Goal: Complete application form

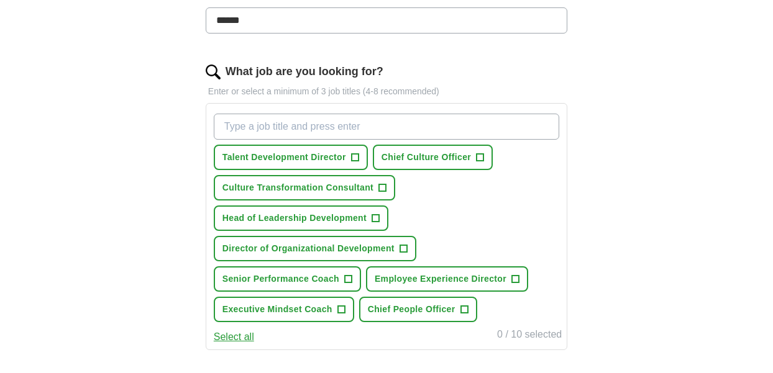
scroll to position [348, 0]
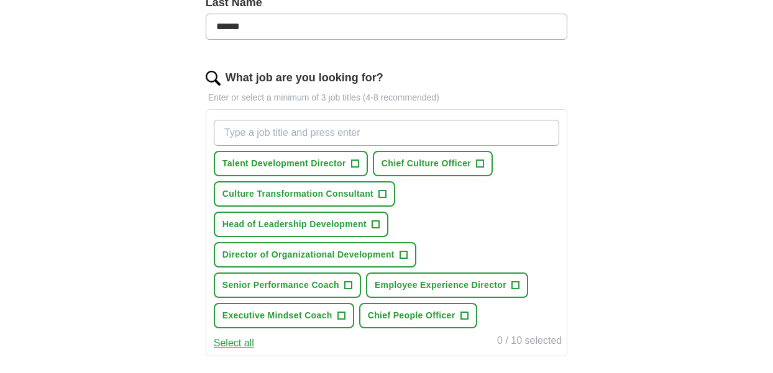
click at [235, 129] on input "What job are you looking for?" at bounding box center [386, 133] width 345 height 26
type input "Senior Copywriter"
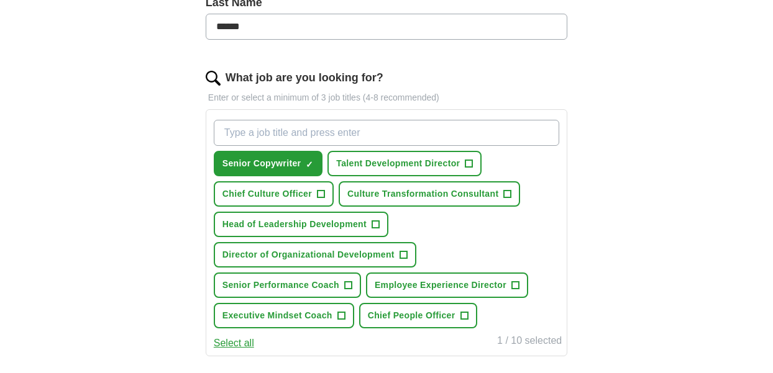
click at [245, 133] on input "What job are you looking for?" at bounding box center [386, 133] width 345 height 26
click at [225, 128] on input "Communication" at bounding box center [386, 133] width 345 height 26
type input "Communication"
drag, startPoint x: 301, startPoint y: 129, endPoint x: 183, endPoint y: 130, distance: 118.1
click at [183, 130] on div "Let ApplyIQ do the hard work of searching and applying for jobs. Just tell us w…" at bounding box center [386, 193] width 477 height 866
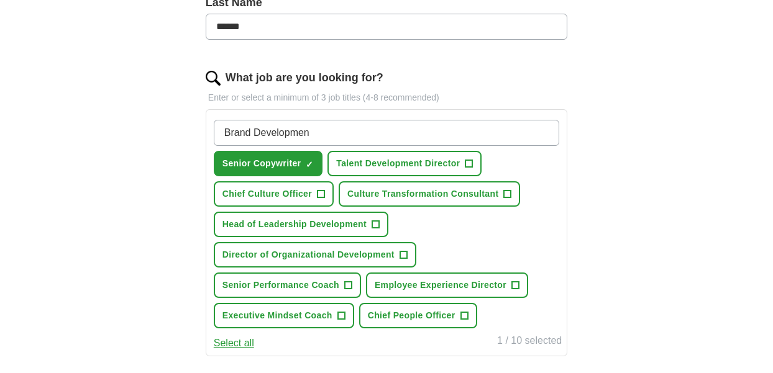
type input "Brand Development"
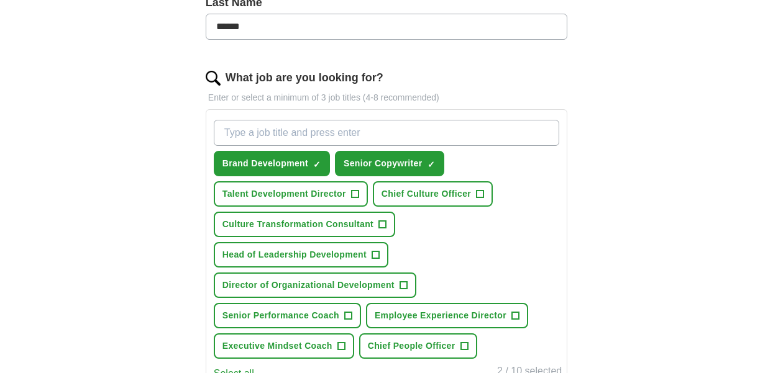
click at [228, 129] on input "What job are you looking for?" at bounding box center [386, 133] width 345 height 26
type input "Brand Manager"
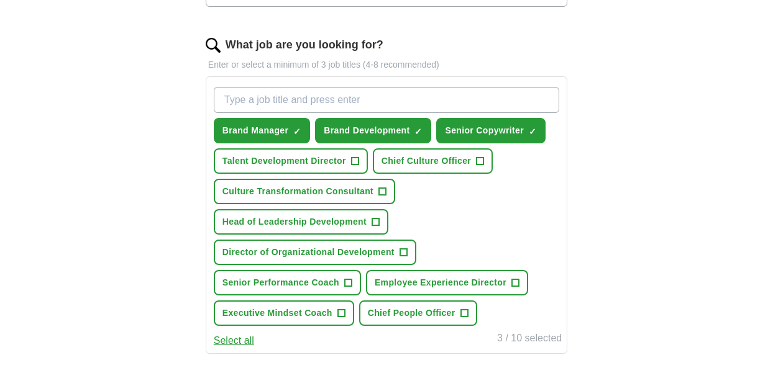
scroll to position [393, 0]
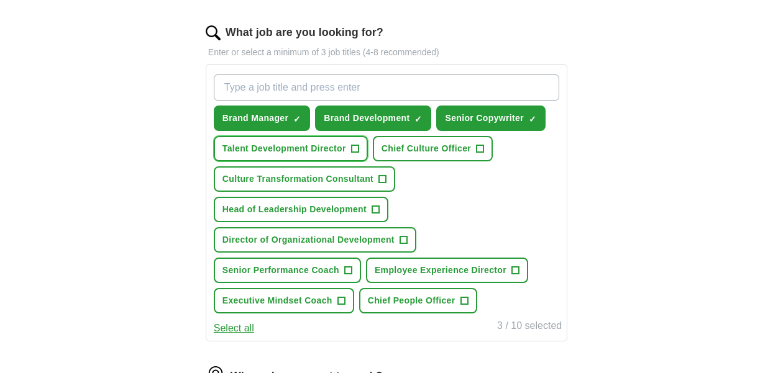
click at [355, 149] on span "+" at bounding box center [354, 149] width 7 height 10
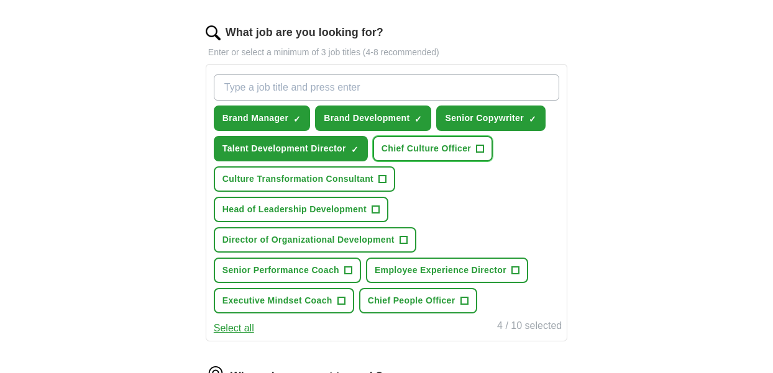
click at [478, 150] on span "+" at bounding box center [480, 149] width 7 height 10
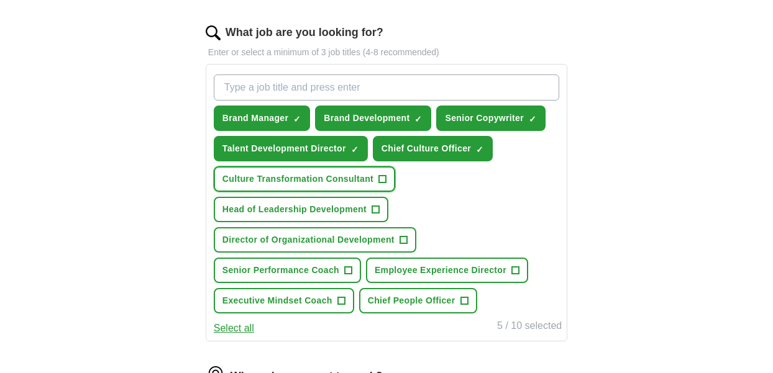
click at [371, 185] on span "Culture Transformation Consultant" at bounding box center [297, 179] width 151 height 13
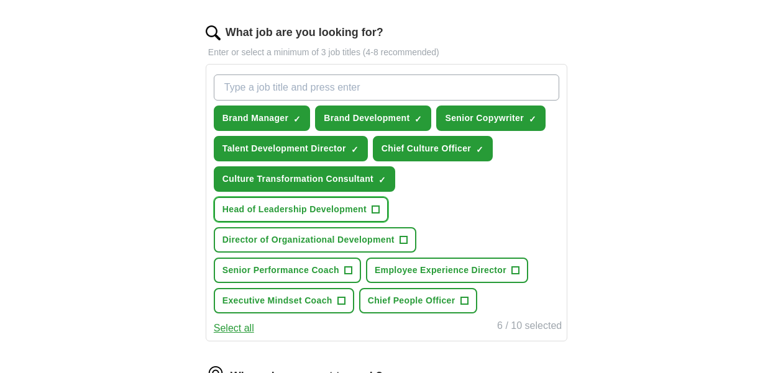
click at [375, 206] on span "+" at bounding box center [375, 210] width 7 height 10
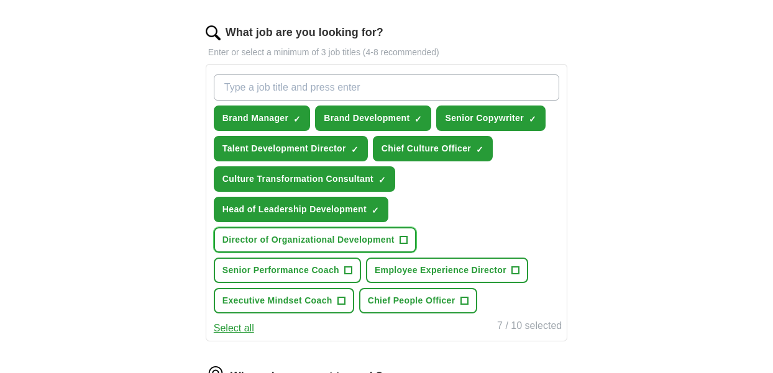
click at [392, 229] on button "Director of Organizational Development +" at bounding box center [315, 239] width 203 height 25
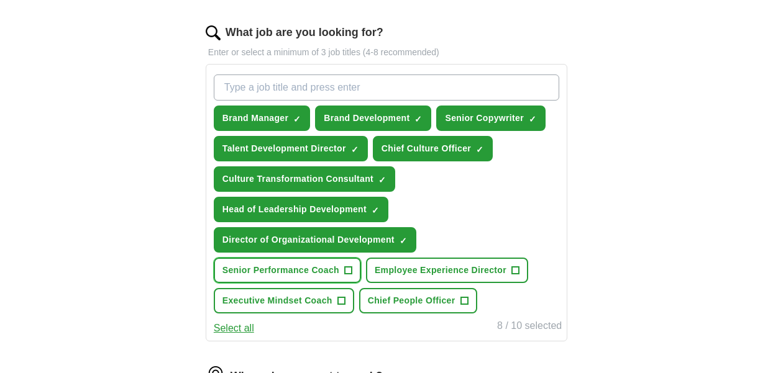
click at [342, 264] on button "Senior Performance Coach +" at bounding box center [287, 270] width 147 height 25
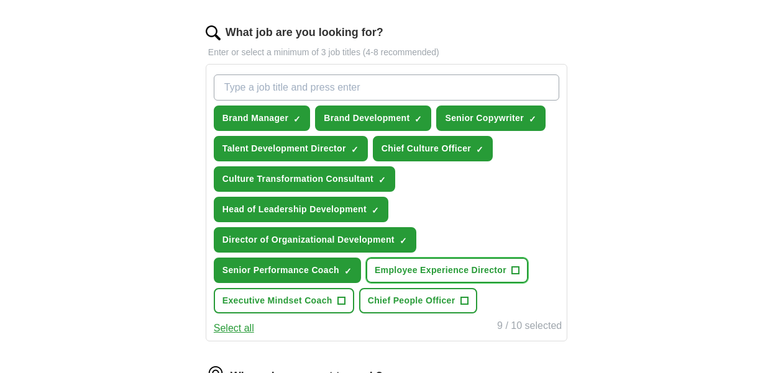
click at [421, 263] on button "Employee Experience Director +" at bounding box center [447, 270] width 162 height 25
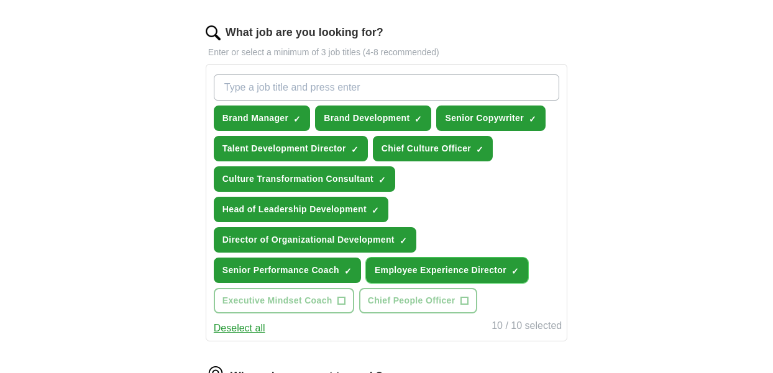
click at [0, 0] on span "×" at bounding box center [0, 0] width 0 height 0
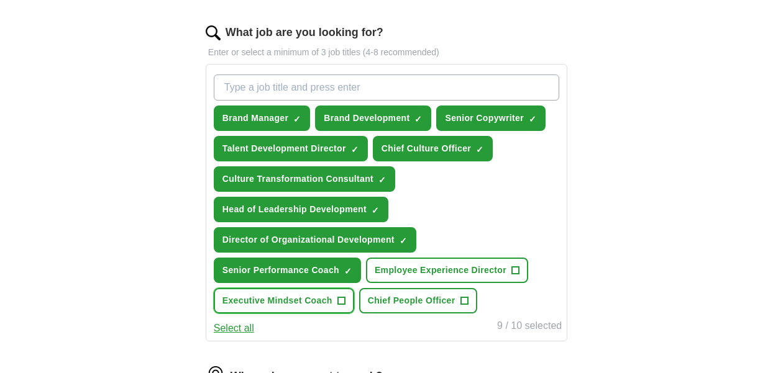
click at [342, 301] on span "+" at bounding box center [340, 301] width 7 height 10
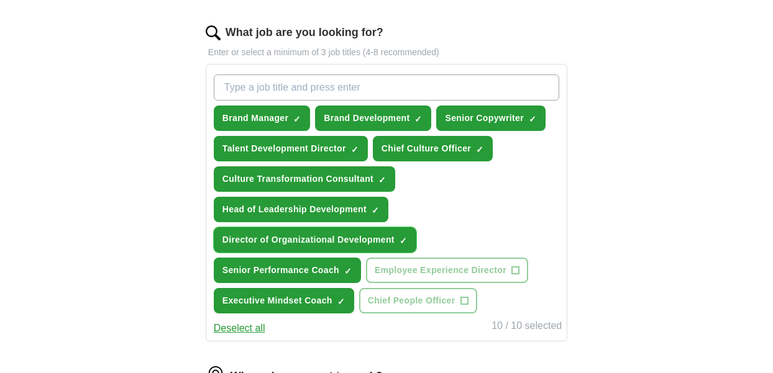
click at [392, 243] on span "Director of Organizational Development" at bounding box center [308, 240] width 172 height 13
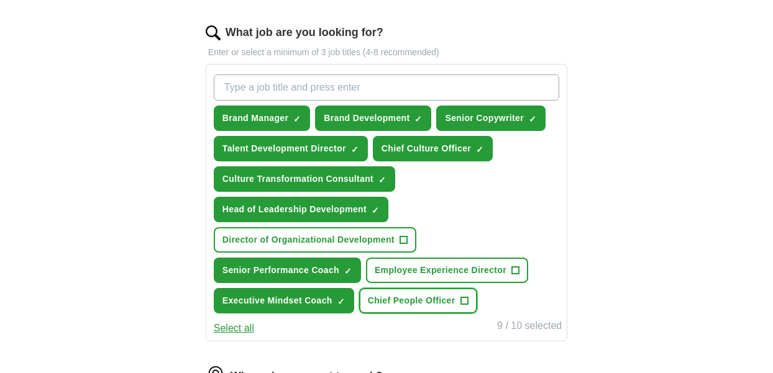
click at [464, 301] on span "+" at bounding box center [463, 301] width 7 height 10
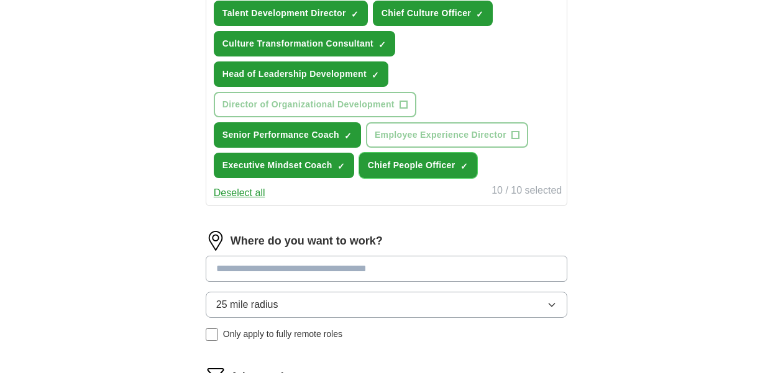
scroll to position [528, 0]
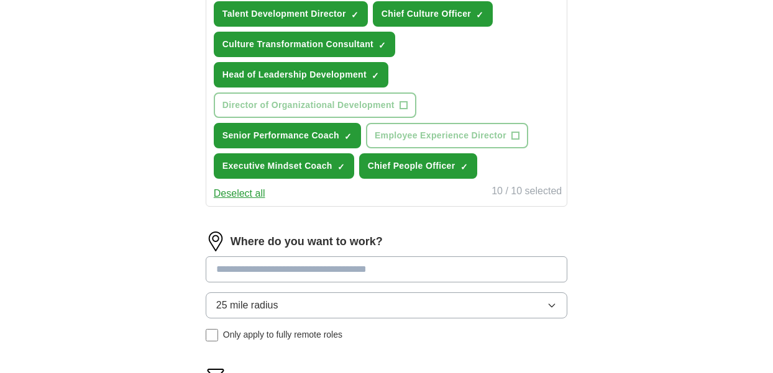
click at [272, 272] on input at bounding box center [387, 270] width 362 height 26
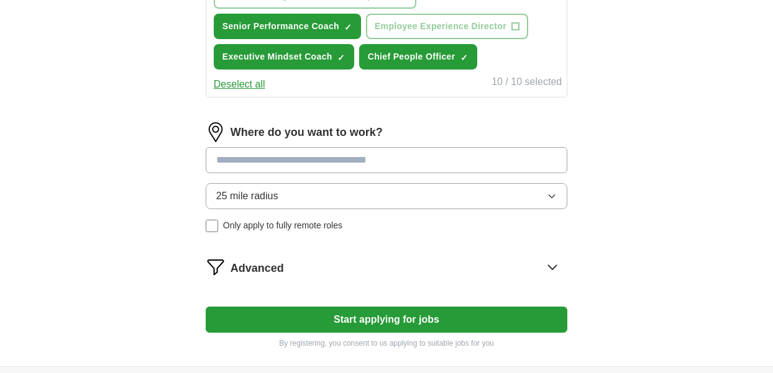
scroll to position [637, 0]
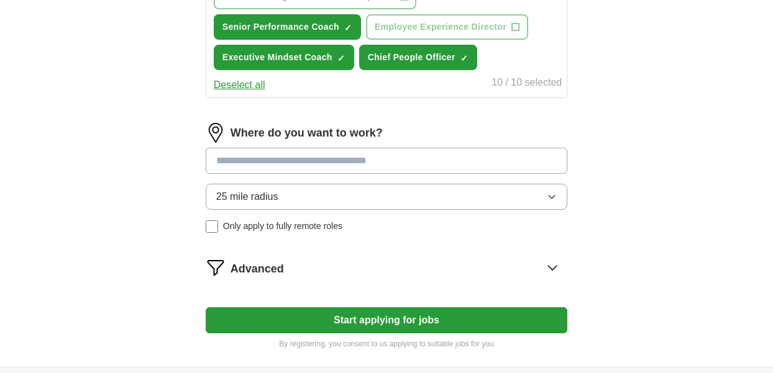
click at [240, 161] on input at bounding box center [387, 161] width 362 height 26
click at [206, 308] on button "Start applying for jobs" at bounding box center [387, 321] width 362 height 26
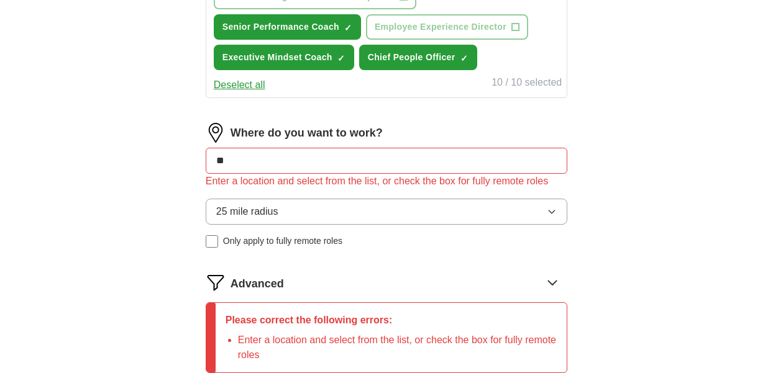
type input "*"
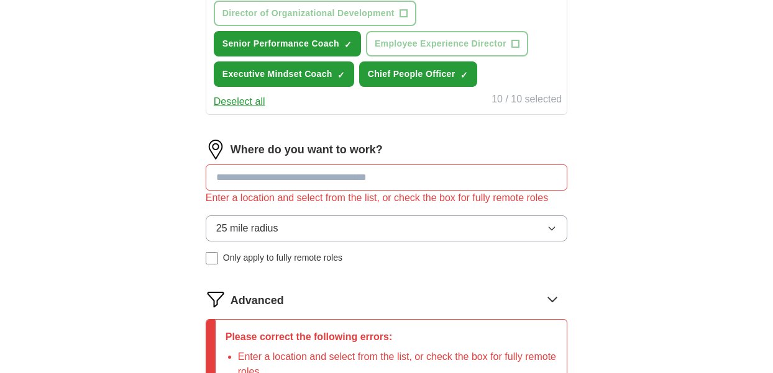
scroll to position [621, 0]
click at [255, 178] on input at bounding box center [387, 177] width 362 height 26
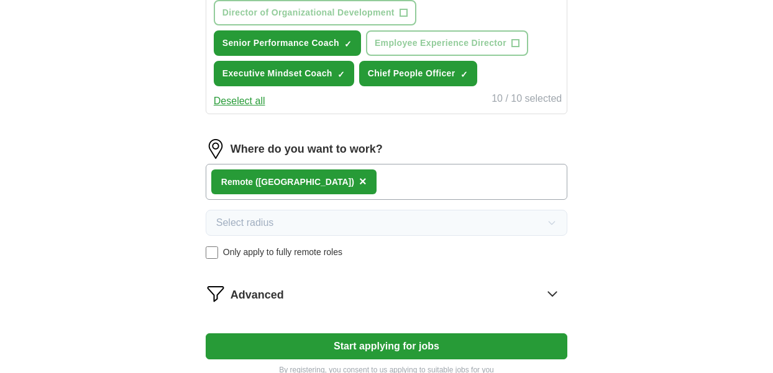
click at [360, 180] on div "Remote ([GEOGRAPHIC_DATA]) ×" at bounding box center [387, 182] width 362 height 36
click at [341, 180] on div "Remote ([GEOGRAPHIC_DATA]) ×" at bounding box center [387, 182] width 362 height 36
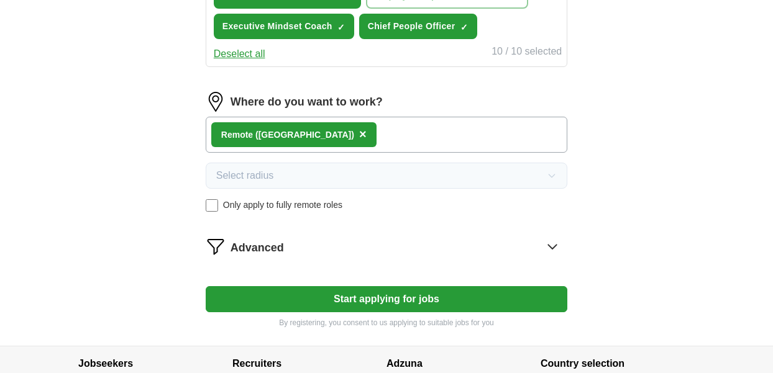
scroll to position [673, 0]
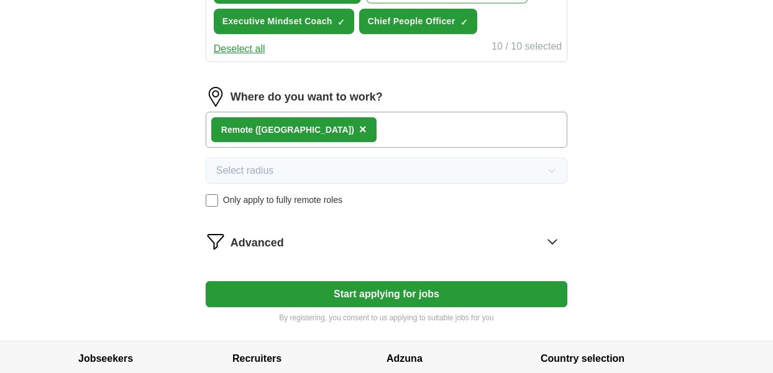
click at [373, 291] on button "Start applying for jobs" at bounding box center [387, 294] width 362 height 26
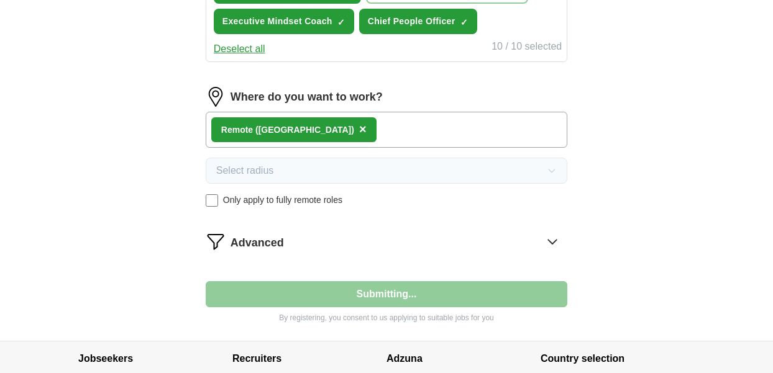
select select "**"
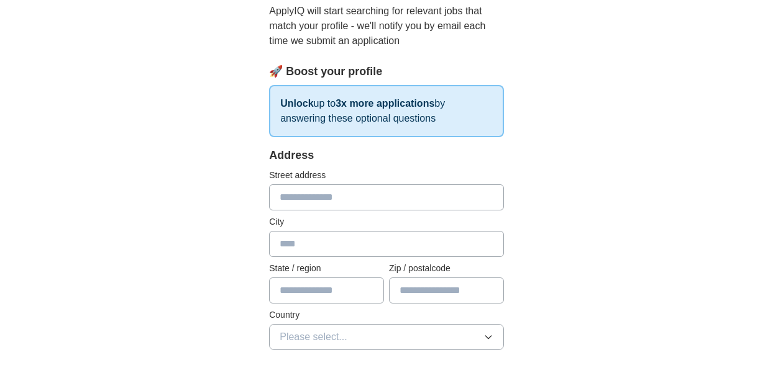
scroll to position [140, 0]
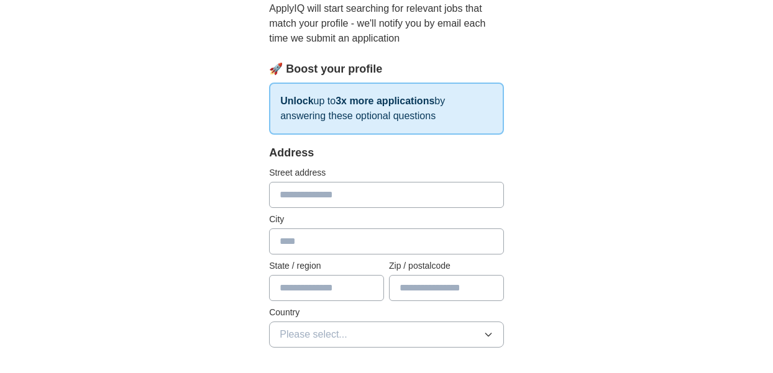
click at [291, 196] on input "text" at bounding box center [386, 195] width 235 height 26
type input "**********"
type input "**"
type input "*****"
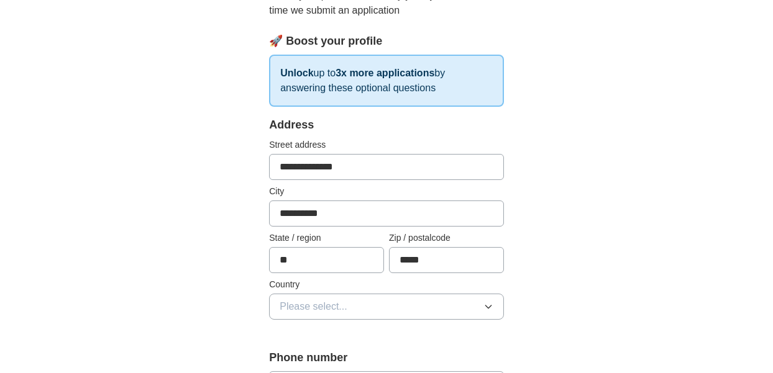
scroll to position [182, 0]
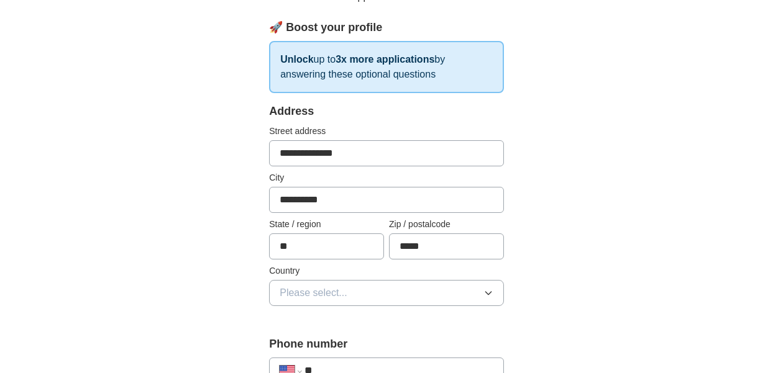
click at [294, 288] on span "Please select..." at bounding box center [314, 293] width 68 height 15
click at [288, 344] on span "[GEOGRAPHIC_DATA]" at bounding box center [332, 347] width 104 height 15
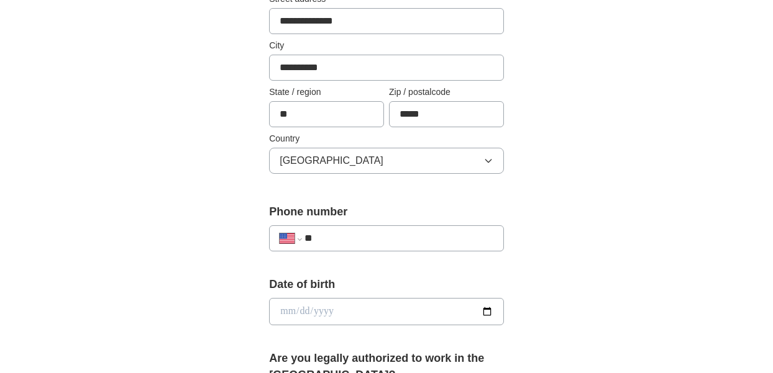
scroll to position [320, 0]
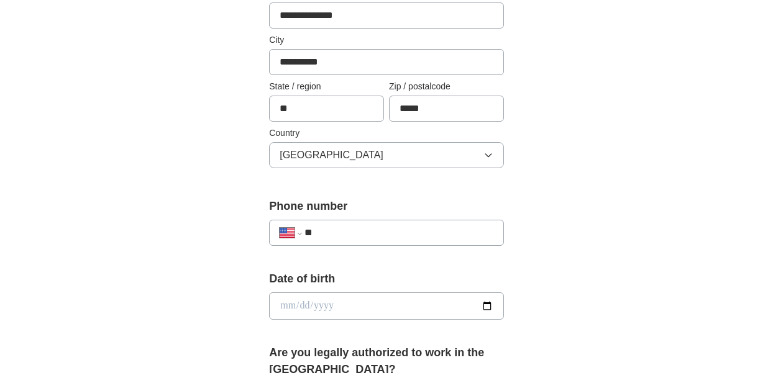
click at [316, 312] on input "date" at bounding box center [386, 306] width 235 height 27
type input "**********"
click at [161, 297] on div "**********" at bounding box center [386, 291] width 636 height 1146
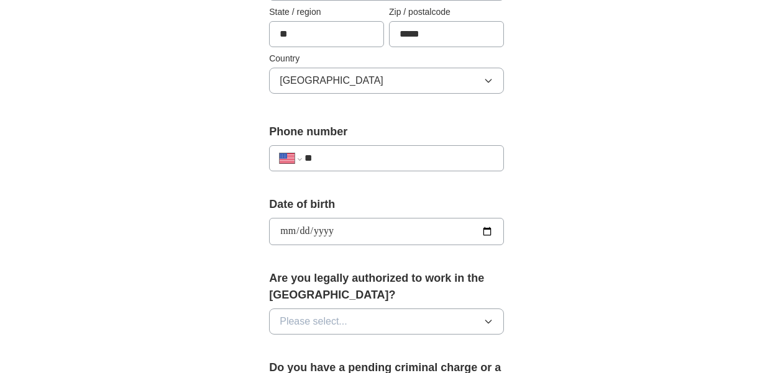
scroll to position [423, 0]
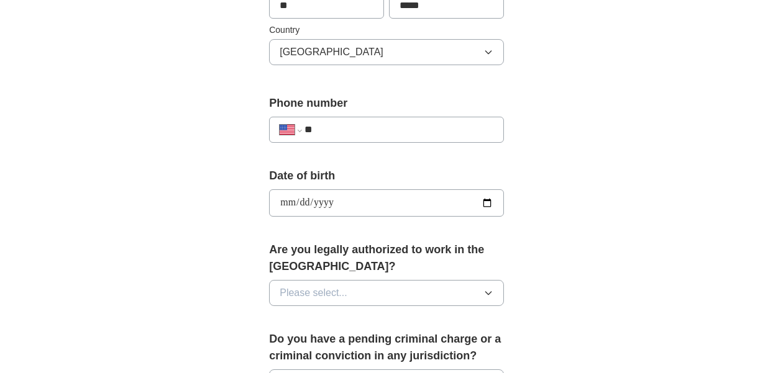
click at [305, 295] on span "Please select..." at bounding box center [314, 293] width 68 height 15
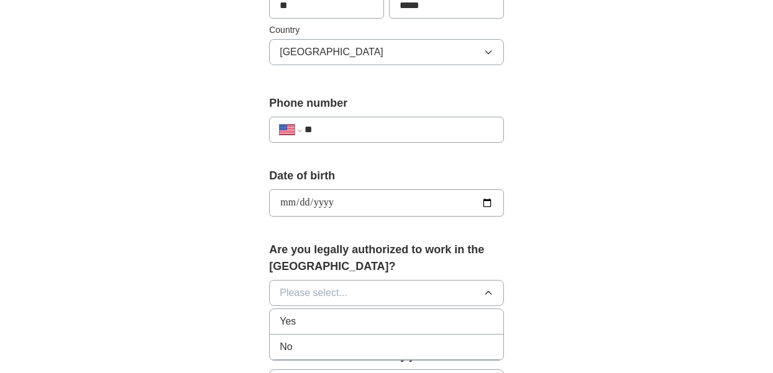
click at [296, 319] on div "Yes" at bounding box center [387, 321] width 214 height 15
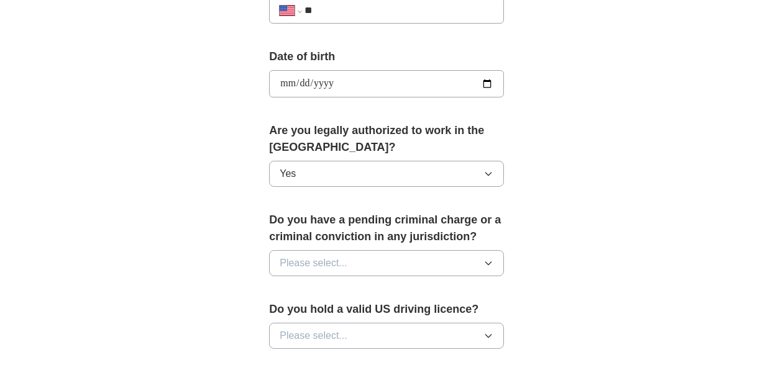
scroll to position [554, 0]
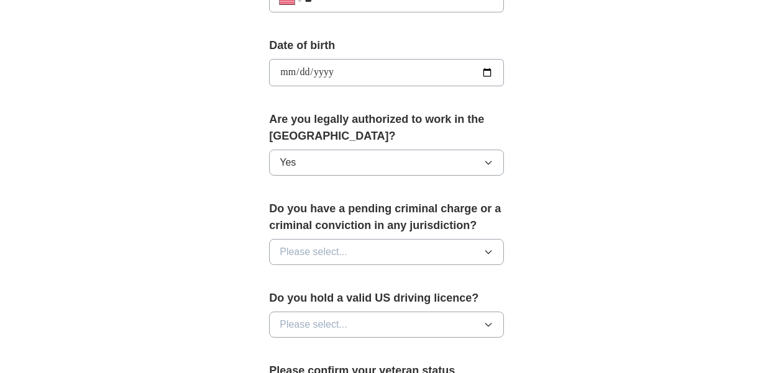
click at [297, 254] on span "Please select..." at bounding box center [314, 252] width 68 height 15
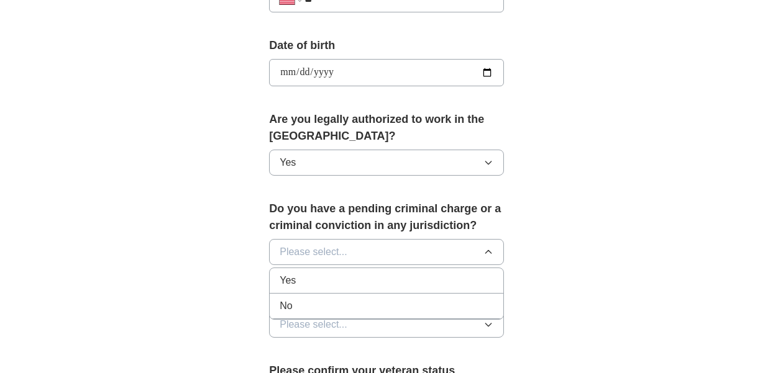
click at [296, 299] on div "No" at bounding box center [387, 306] width 214 height 15
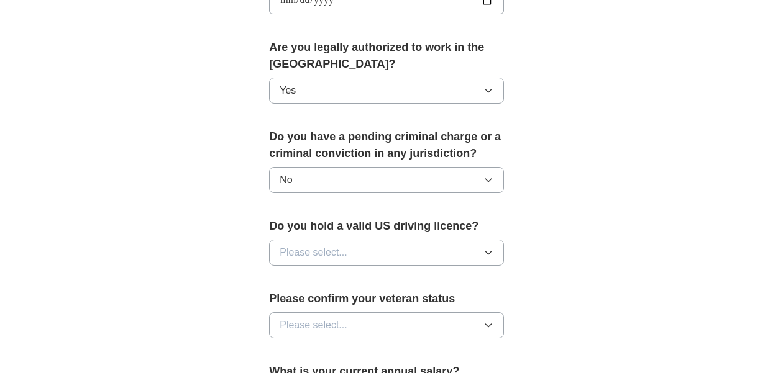
scroll to position [631, 0]
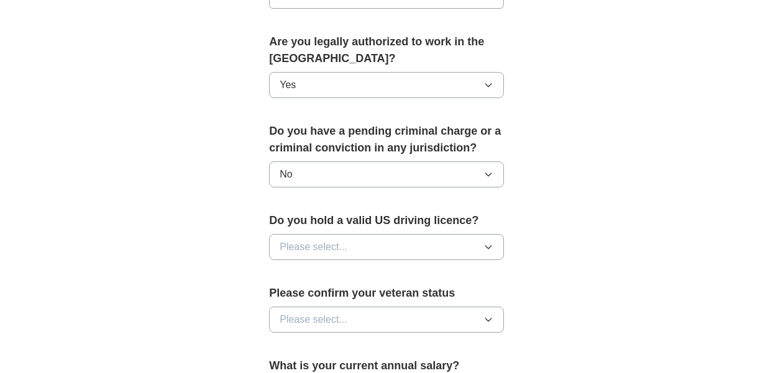
click at [314, 246] on span "Please select..." at bounding box center [314, 247] width 68 height 15
click at [310, 275] on div "Yes" at bounding box center [387, 275] width 214 height 15
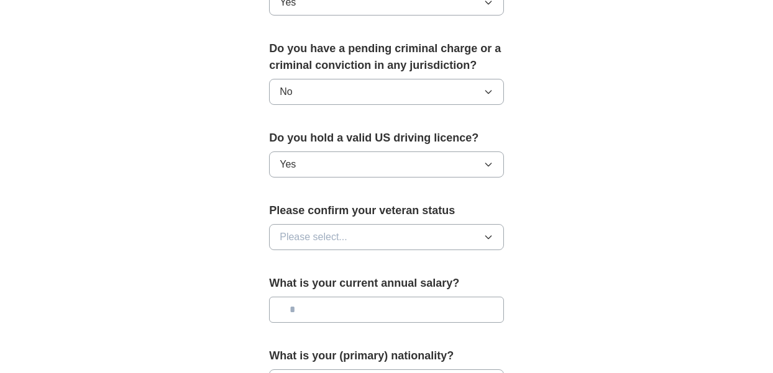
scroll to position [719, 0]
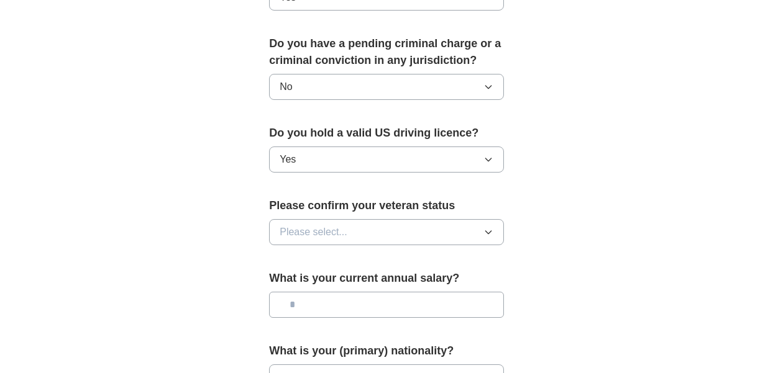
click at [315, 222] on button "Please select..." at bounding box center [386, 232] width 235 height 26
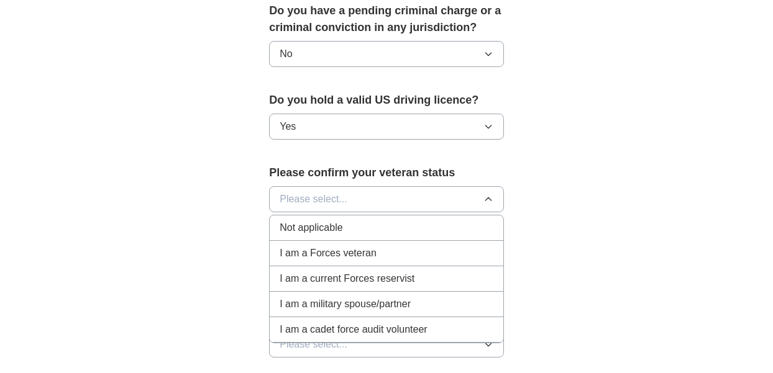
scroll to position [753, 0]
click at [300, 227] on span "Not applicable" at bounding box center [311, 226] width 63 height 15
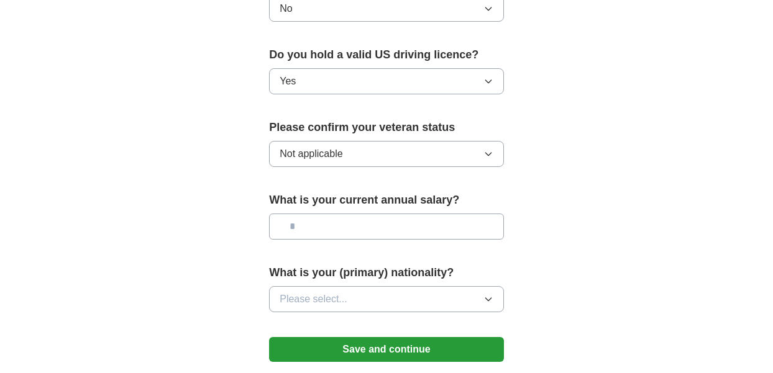
scroll to position [798, 0]
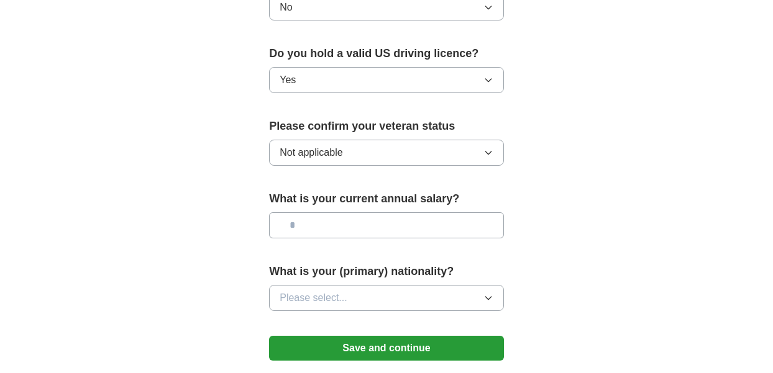
click at [329, 229] on input "text" at bounding box center [386, 226] width 235 height 26
type input "**"
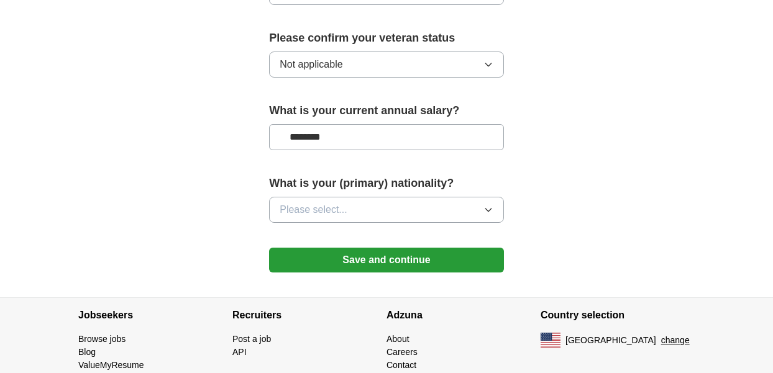
scroll to position [889, 0]
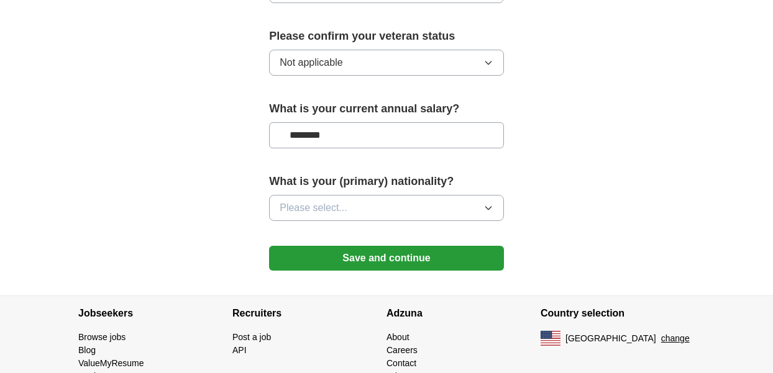
type input "********"
click at [326, 210] on span "Please select..." at bounding box center [314, 208] width 68 height 15
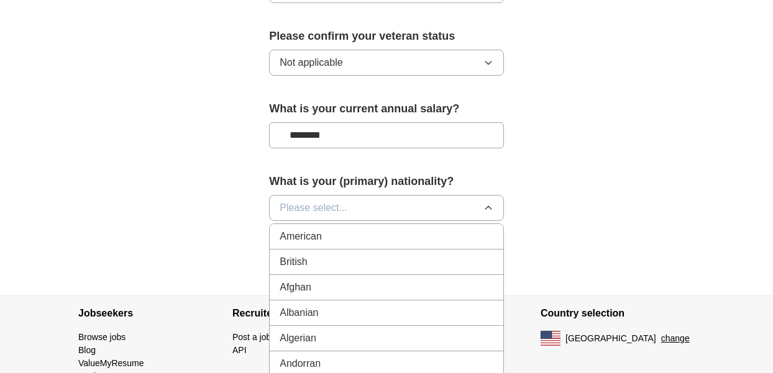
click at [316, 233] on span "American" at bounding box center [301, 236] width 42 height 15
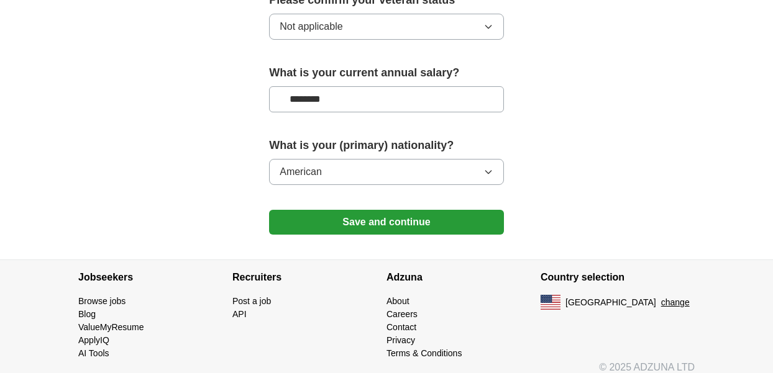
scroll to position [930, 0]
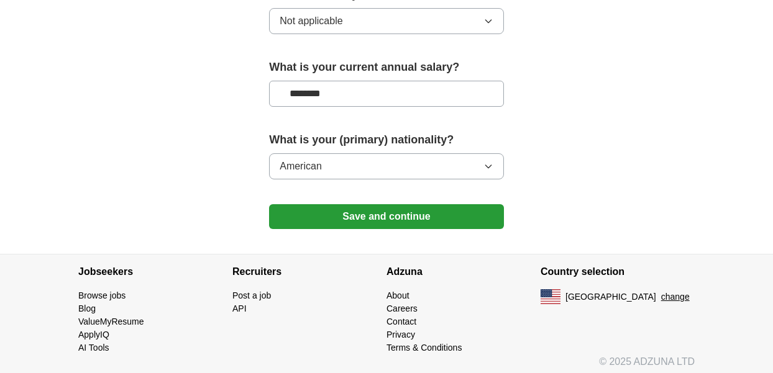
click at [327, 221] on button "Save and continue" at bounding box center [386, 216] width 235 height 25
